Goal: Information Seeking & Learning: Understand process/instructions

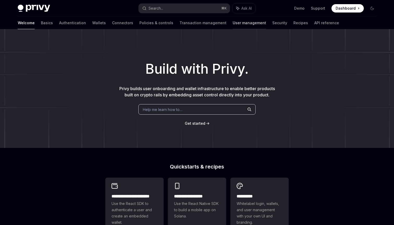
click at [233, 28] on link "User management" at bounding box center [249, 23] width 33 height 13
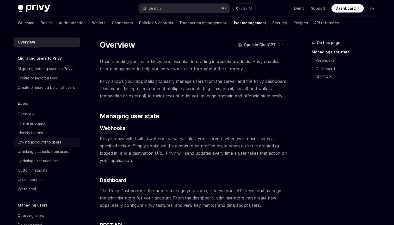
scroll to position [2, 0]
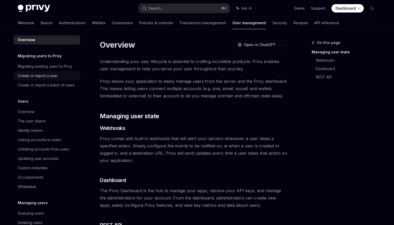
click at [55, 79] on link "Create or import a user" at bounding box center [47, 75] width 67 height 9
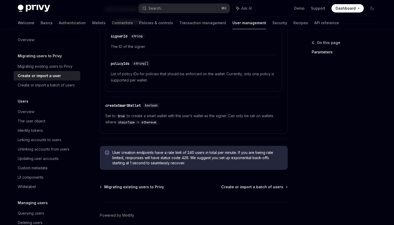
scroll to position [435, 0]
click at [178, 112] on span "Set to true to create a smart wallet with the user’s wallet as the signer. Can …" at bounding box center [193, 118] width 177 height 13
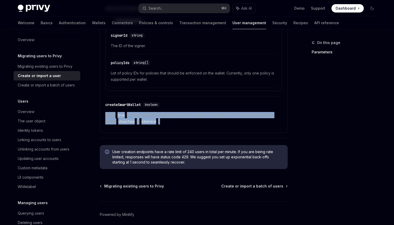
click at [178, 112] on span "Set to true to create a smart wallet with the user’s wallet as the signer. Can …" at bounding box center [193, 118] width 177 height 13
click at [193, 112] on span "Set to true to create a smart wallet with the user’s wallet as the signer. Can …" at bounding box center [193, 118] width 177 height 13
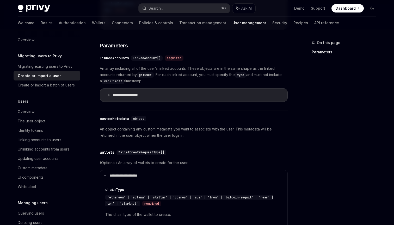
scroll to position [212, 0]
click at [182, 88] on summary "**********" at bounding box center [193, 94] width 187 height 13
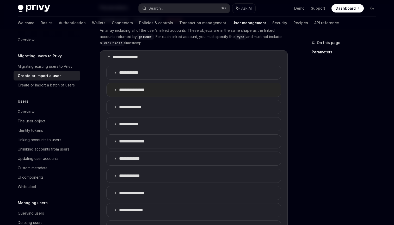
scroll to position [250, 0]
click at [63, 84] on div "Create or import a batch of users" at bounding box center [46, 85] width 57 height 6
type textarea "*"
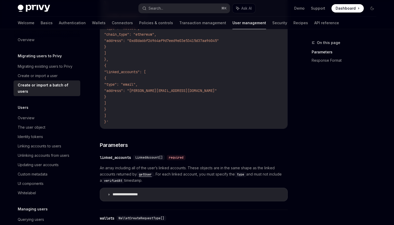
scroll to position [270, 0]
